Goal: Transaction & Acquisition: Purchase product/service

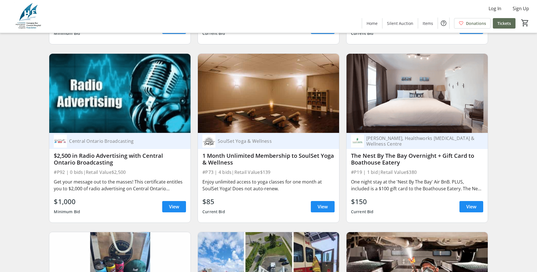
scroll to position [1982, 0]
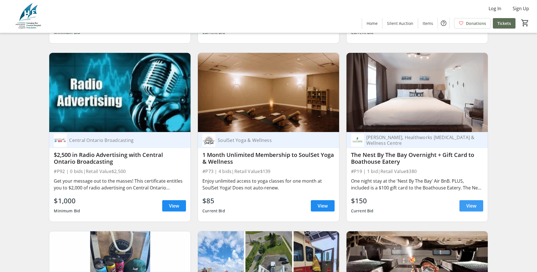
click at [473, 203] on span "View" at bounding box center [471, 206] width 10 height 7
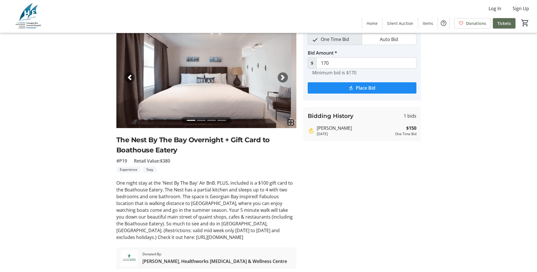
scroll to position [52, 0]
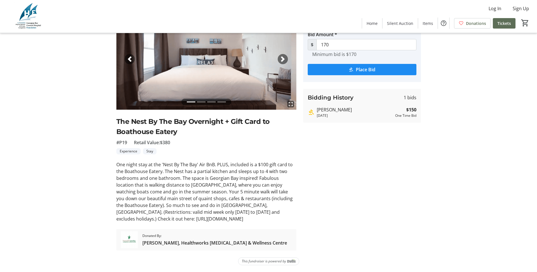
drag, startPoint x: 242, startPoint y: 219, endPoint x: 110, endPoint y: 215, distance: 132.6
click at [110, 215] on div "fullscreen fullscreen fullscreen fullscreen Previous Next The Nest By The Bay O…" at bounding box center [269, 129] width 374 height 242
copy div "[URL][DOMAIN_NAME]"
click at [346, 220] on tr-auction-item-bidding-ui "One Time Bid Auto Bid Bid Amount * $ 170 Minimum bid is $170 Place Bid Bidding …" at bounding box center [362, 129] width 125 height 242
drag, startPoint x: 240, startPoint y: 218, endPoint x: 113, endPoint y: 213, distance: 127.2
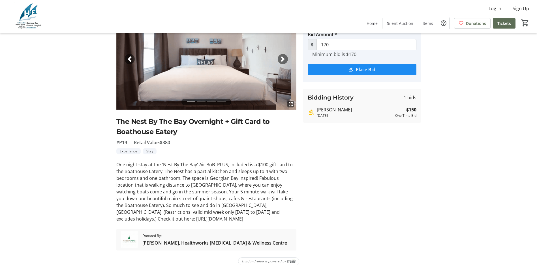
click at [113, 213] on tr-auction-item-ui "fullscreen fullscreen fullscreen fullscreen Previous Next The Nest By The Bay O…" at bounding box center [206, 129] width 187 height 242
copy div "[URL][DOMAIN_NAME]"
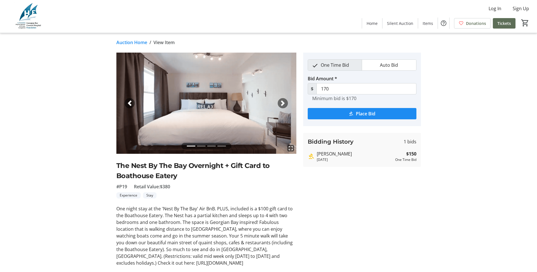
scroll to position [0, 0]
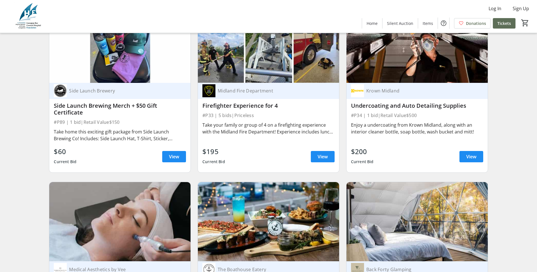
scroll to position [2208, 0]
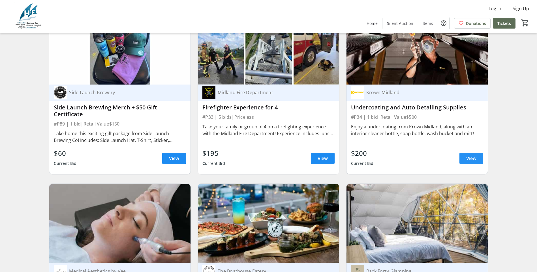
click at [467, 155] on span "View" at bounding box center [471, 158] width 10 height 7
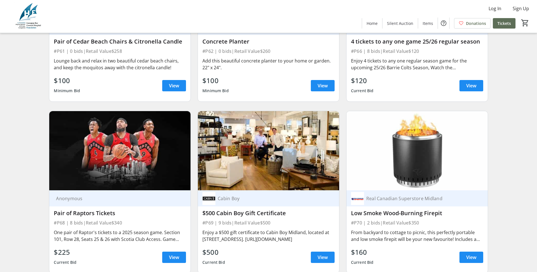
scroll to position [4416, 0]
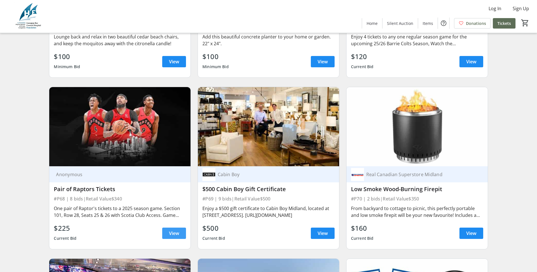
click at [174, 230] on span "View" at bounding box center [174, 233] width 10 height 7
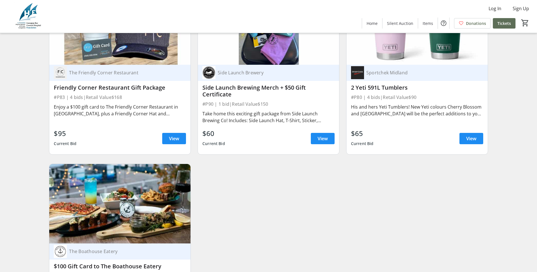
scroll to position [5293, 0]
